Goal: Information Seeking & Learning: Learn about a topic

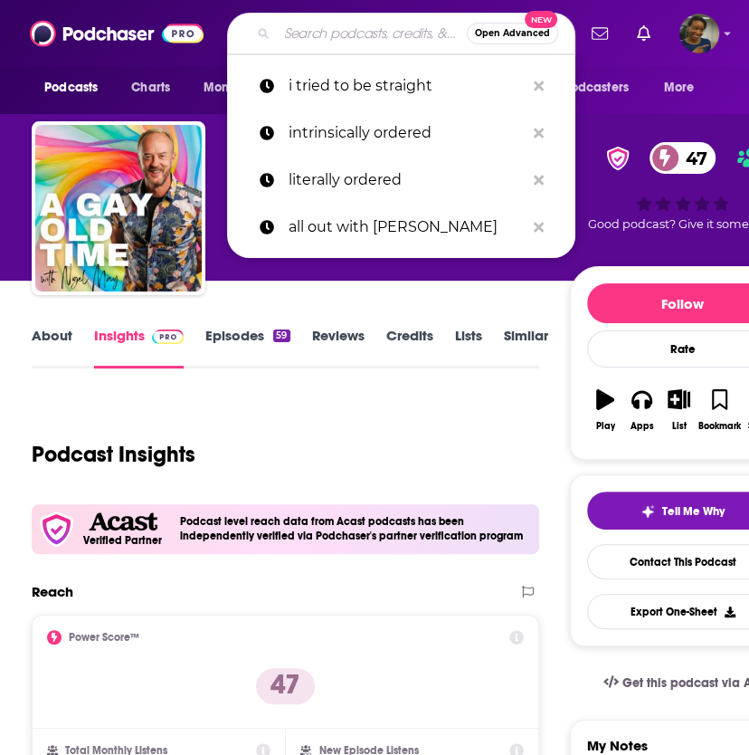
click at [330, 35] on input "Search podcasts, credits, & more..." at bounding box center [372, 33] width 190 height 29
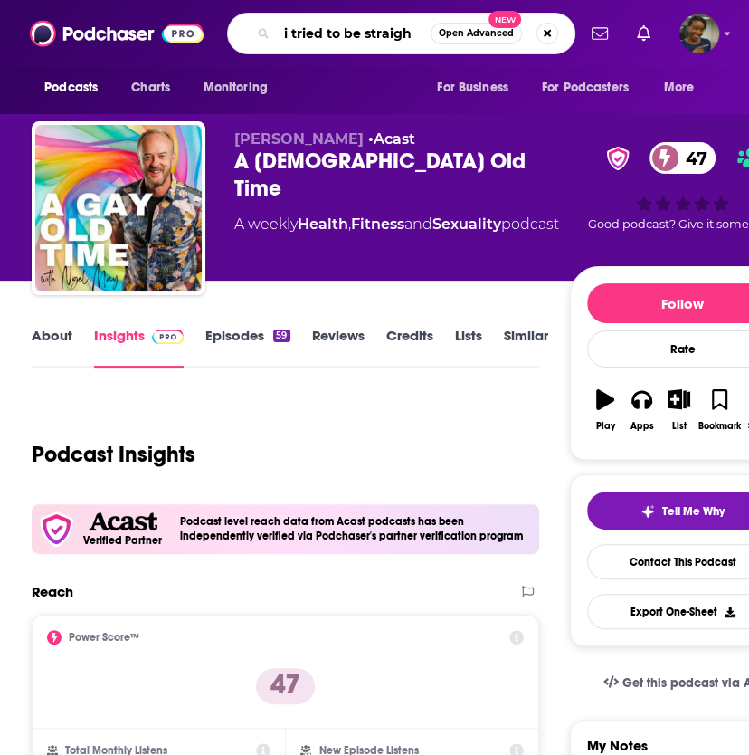
type input "i tried to be straight"
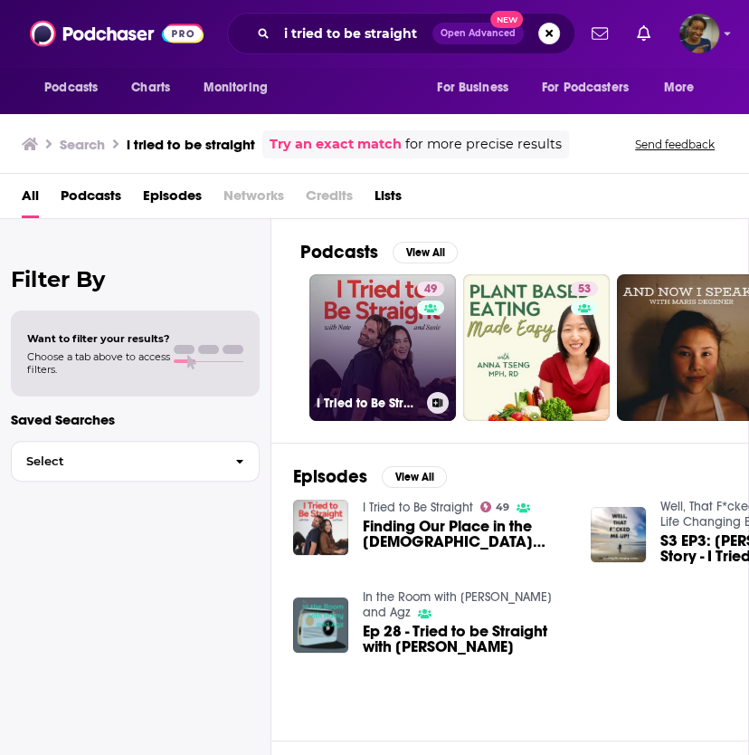
click at [376, 376] on link "49 I Tried to Be Straight" at bounding box center [382, 347] width 147 height 147
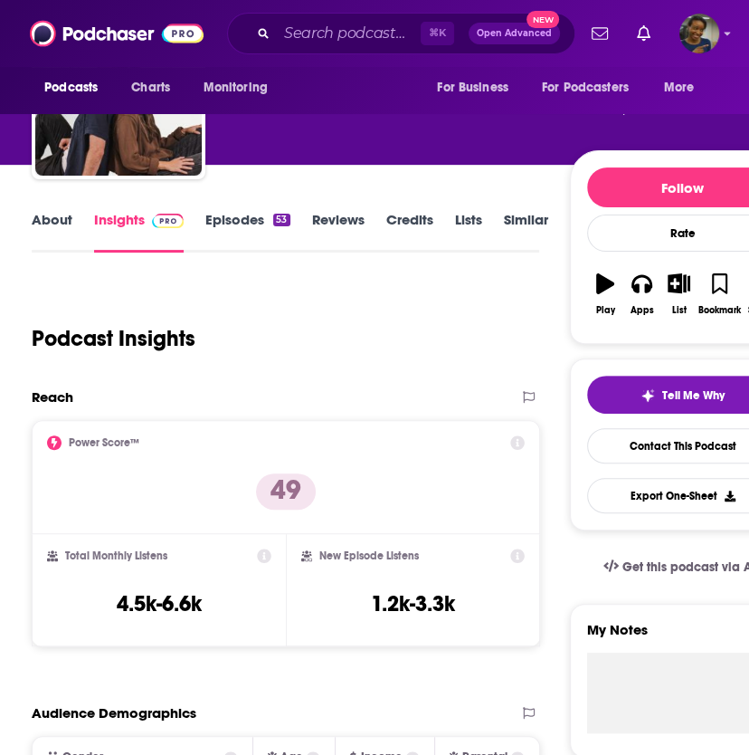
scroll to position [118, 0]
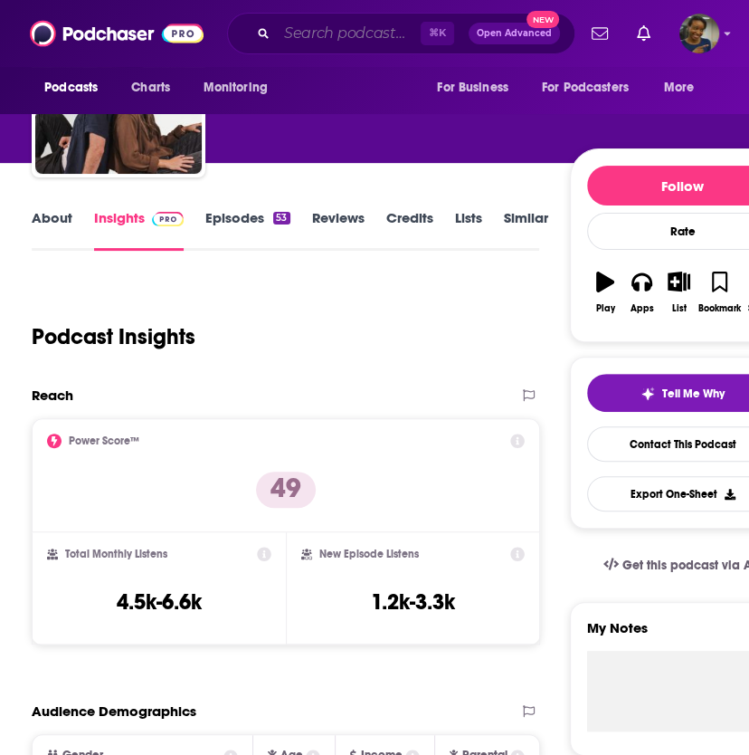
click at [281, 36] on input "Search podcasts, credits, & more..." at bounding box center [349, 33] width 144 height 29
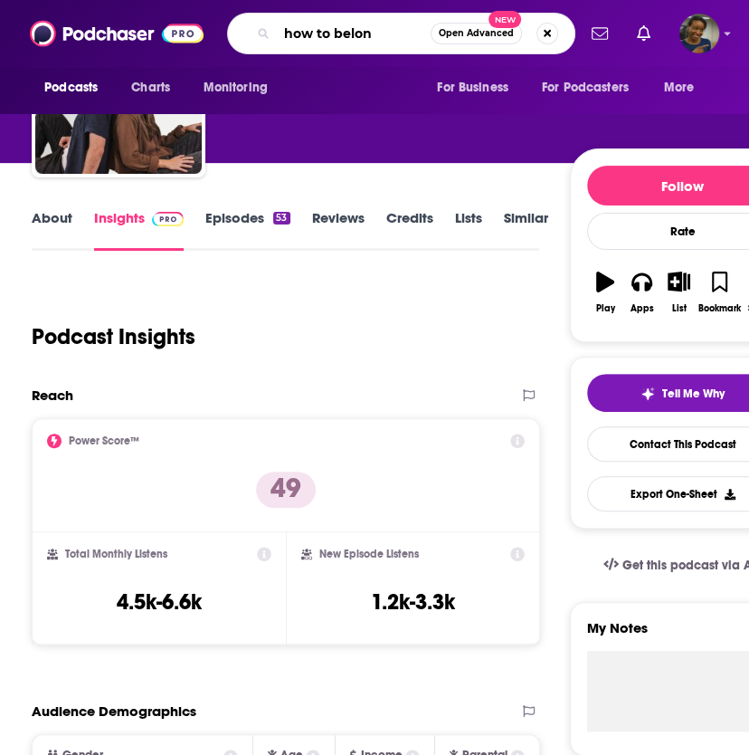
type input "how to belong"
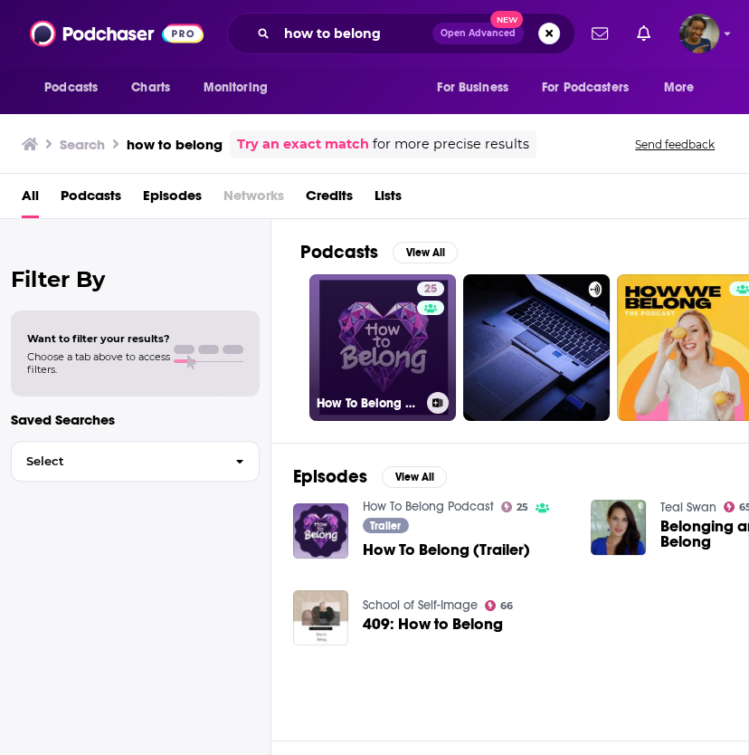
click at [382, 371] on link "25 How To Belong Podcast" at bounding box center [382, 347] width 147 height 147
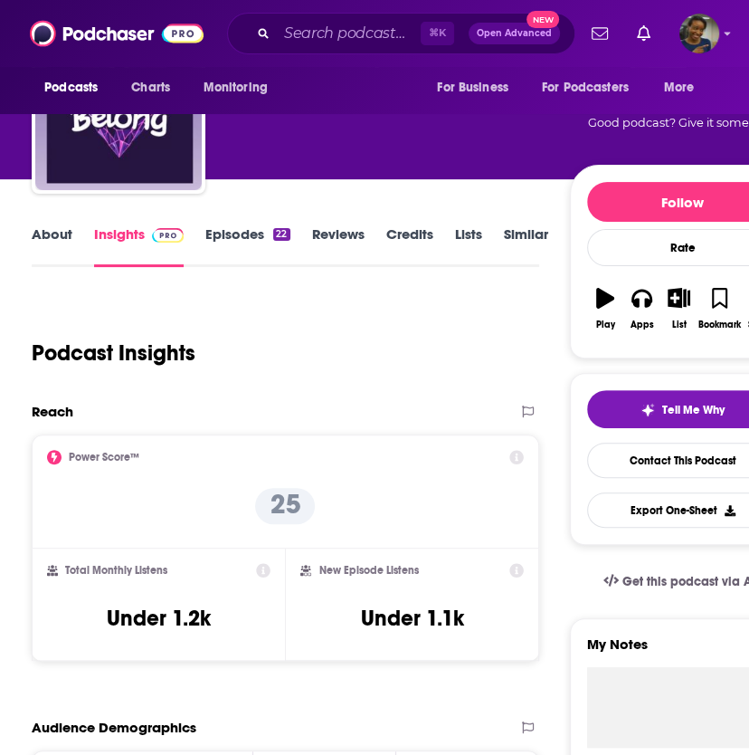
scroll to position [70, 0]
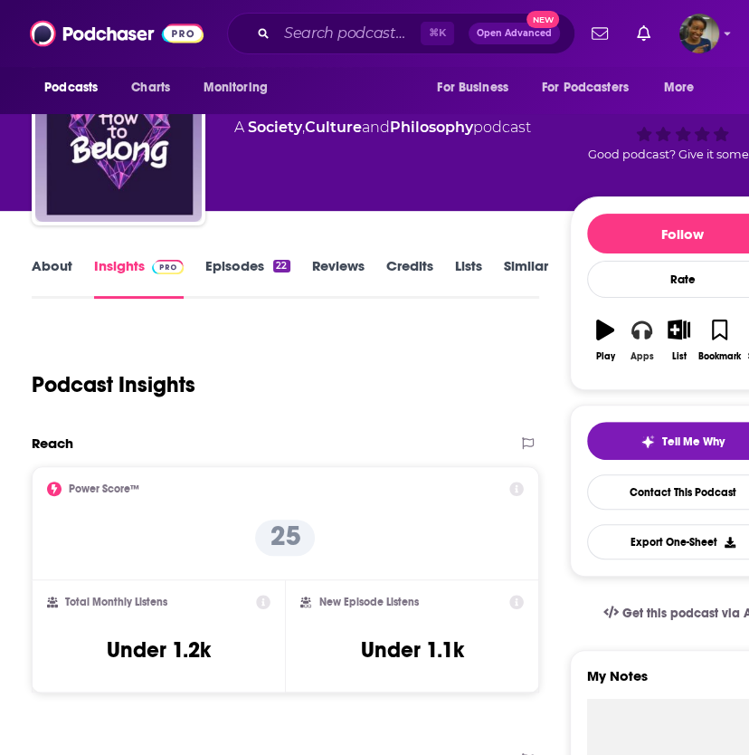
click at [649, 335] on icon "button" at bounding box center [642, 329] width 20 height 20
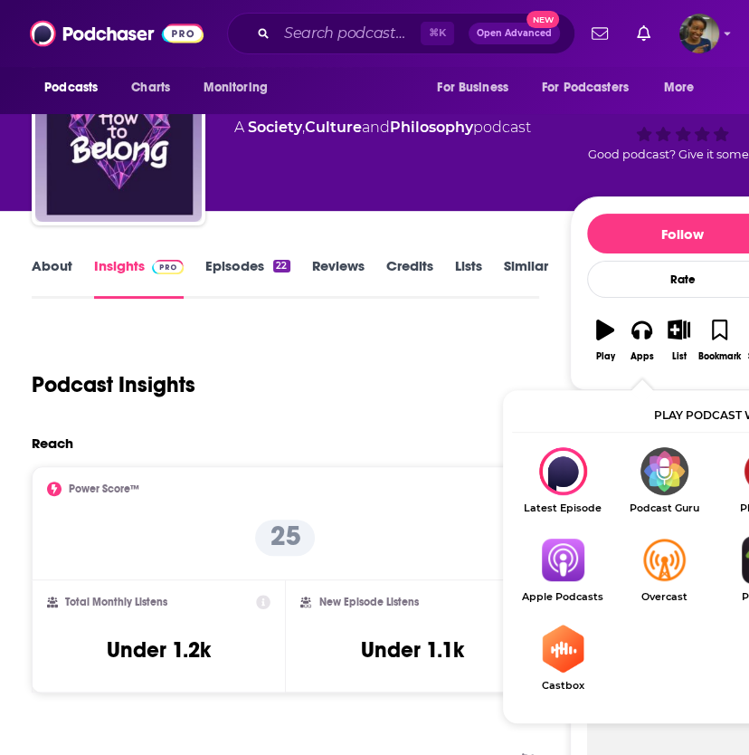
click at [576, 555] on img "Show Listen On dropdown" at bounding box center [562, 560] width 101 height 48
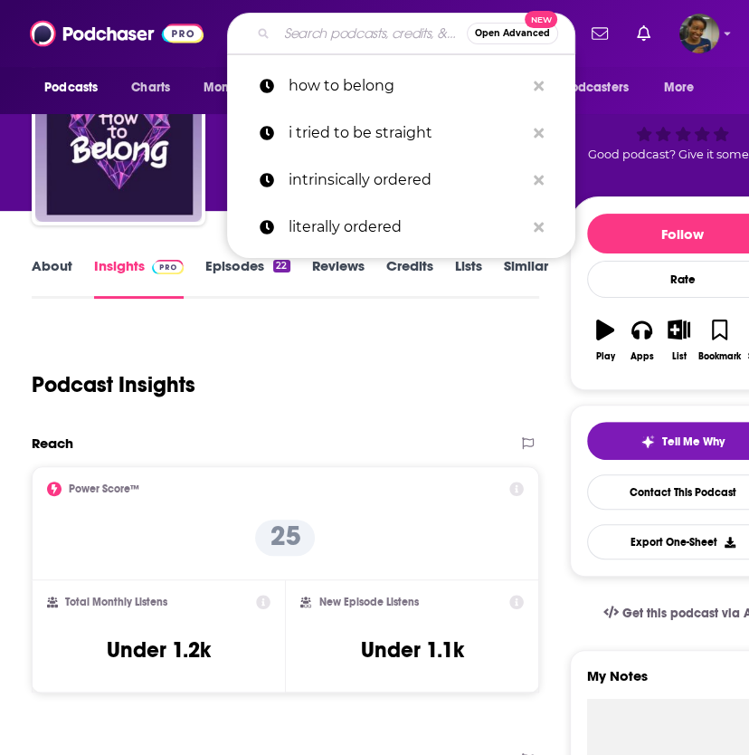
click at [386, 33] on input "Search podcasts, credits, & more..." at bounding box center [372, 33] width 190 height 29
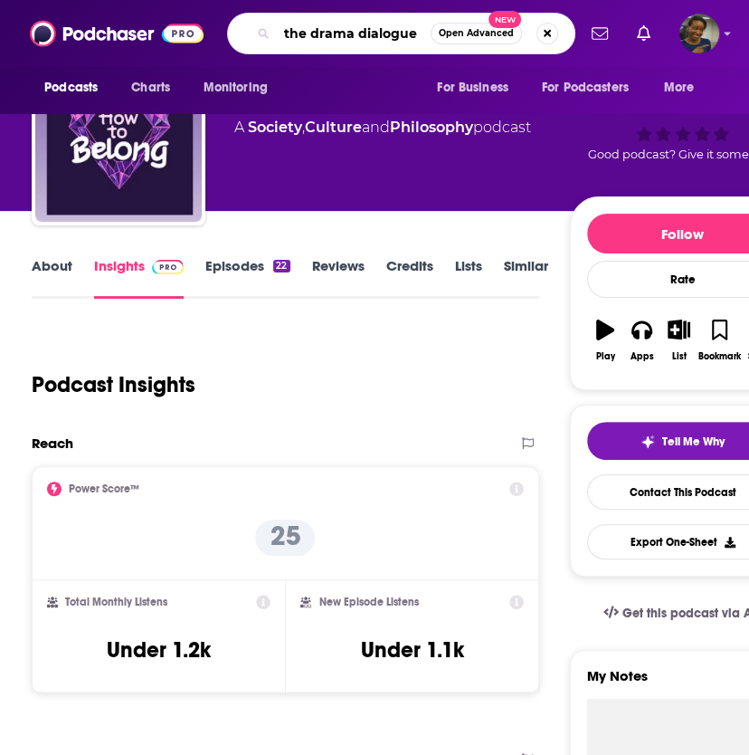
type input "the drama dialogues"
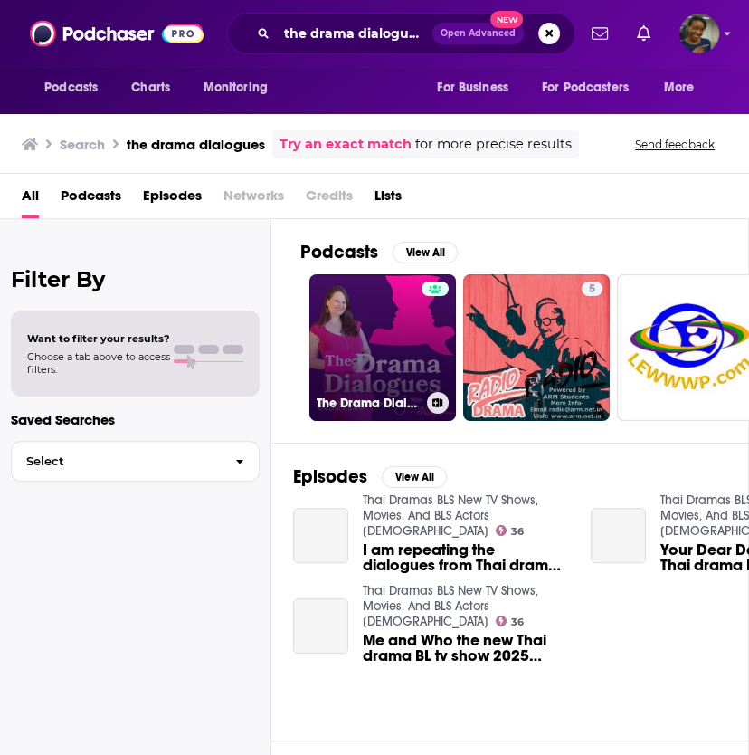
click at [385, 319] on link "The Drama Dialogues: Unravelling Life's Dramas one chat at a time." at bounding box center [382, 347] width 147 height 147
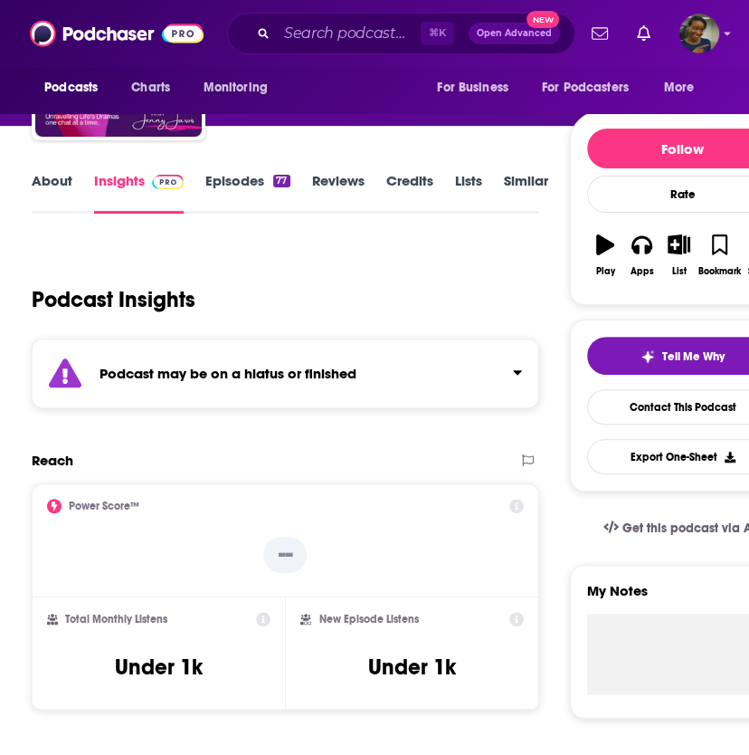
scroll to position [179, 0]
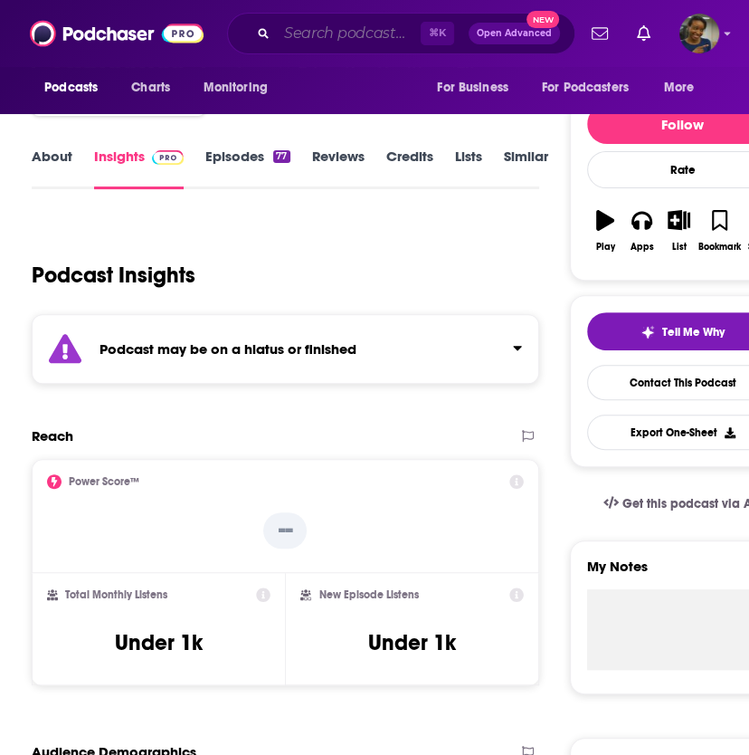
click at [350, 38] on input "Search podcasts, credits, & more..." at bounding box center [349, 33] width 144 height 29
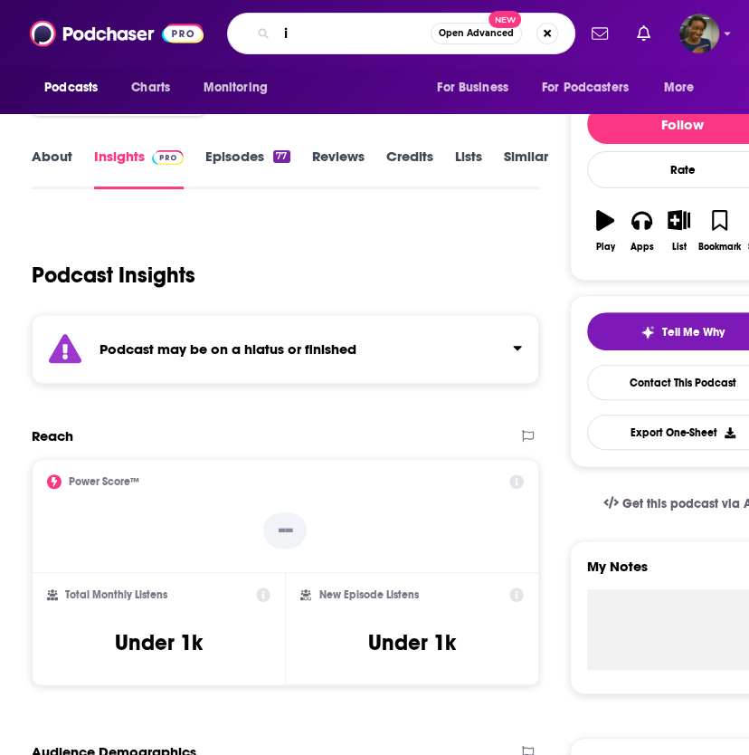
type input "i"
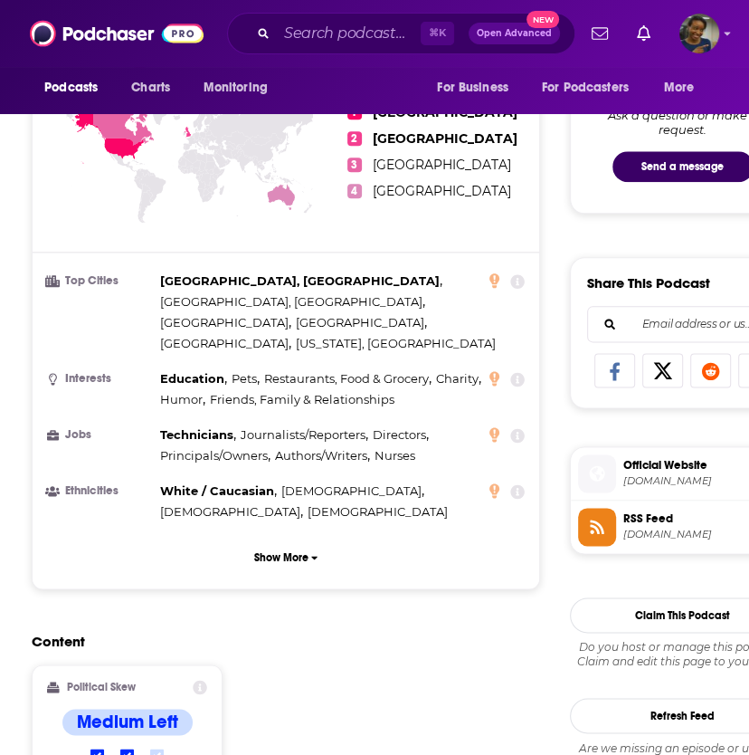
scroll to position [938, 0]
